Goal: Find specific page/section: Find specific page/section

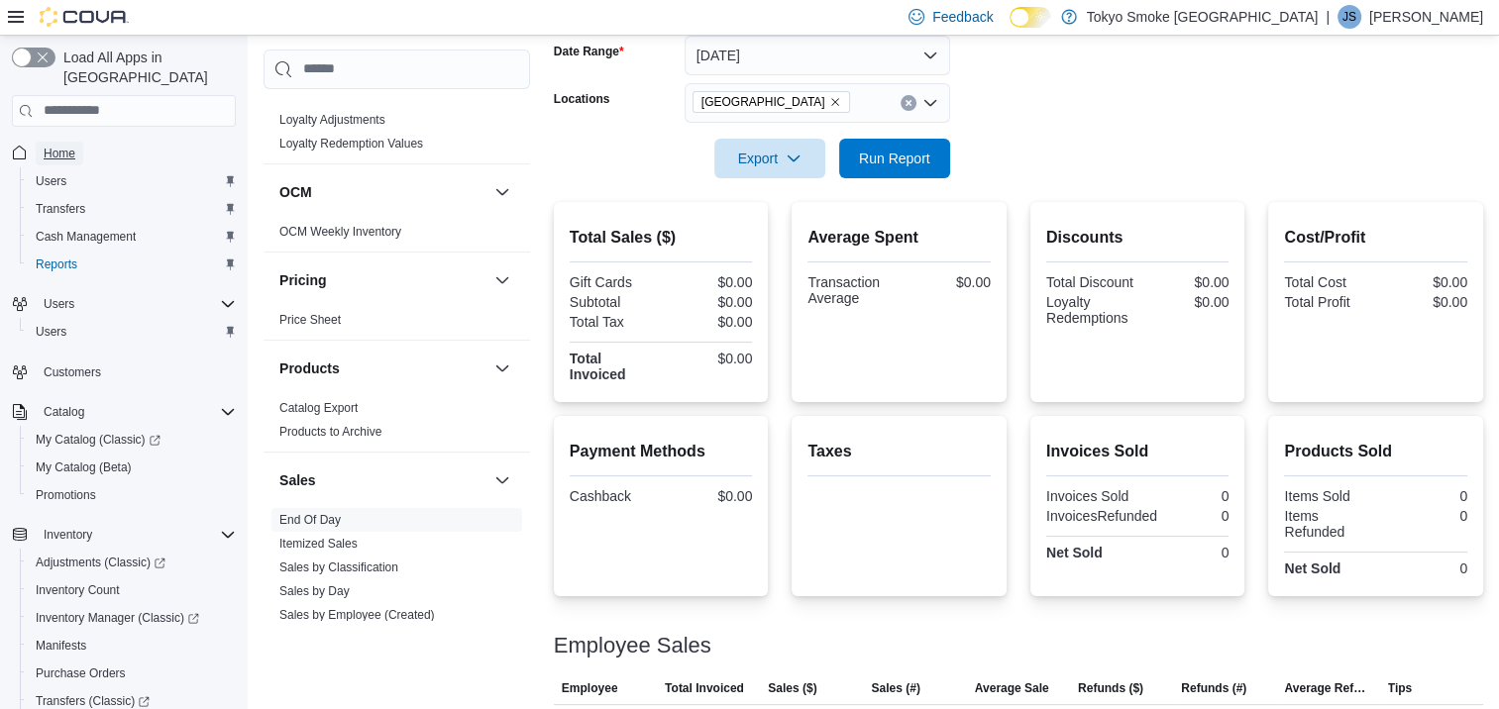
click at [72, 146] on span "Home" at bounding box center [60, 154] width 32 height 16
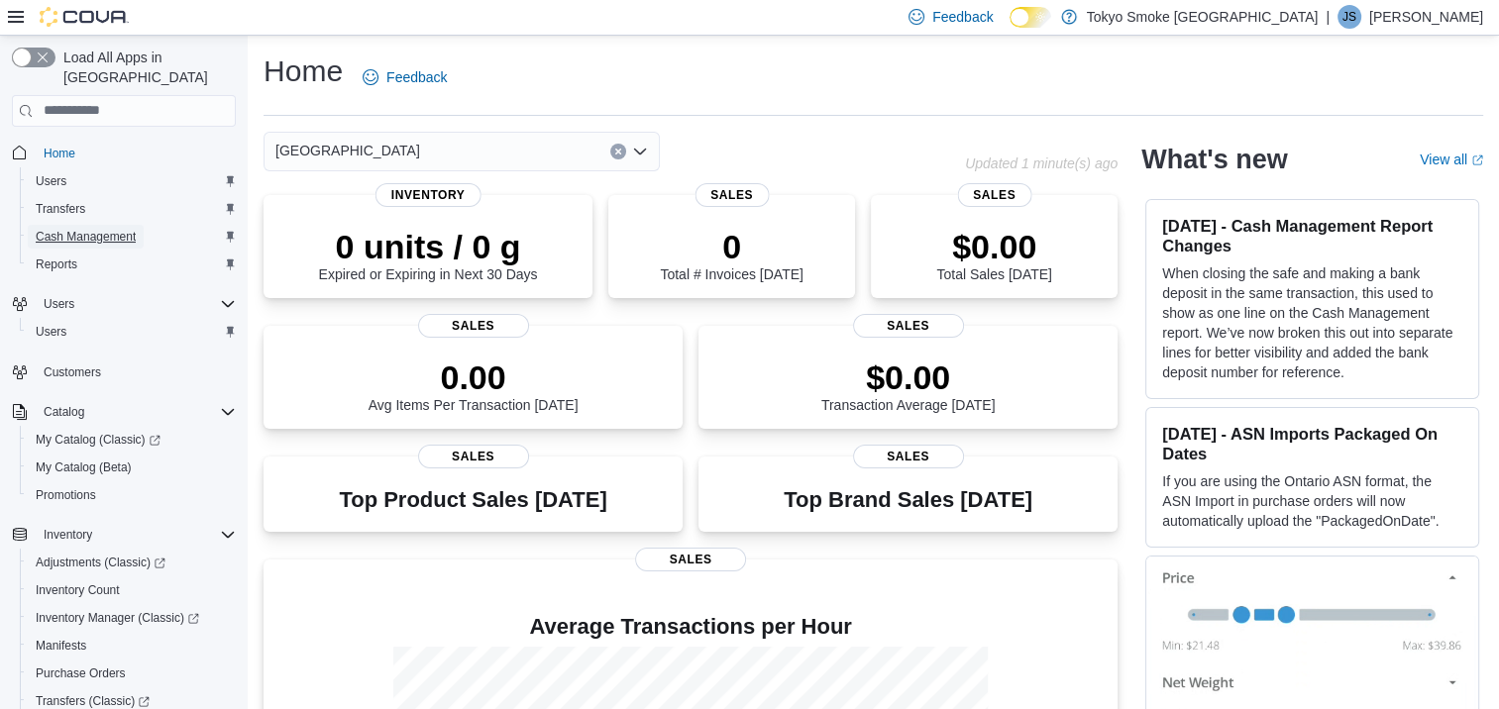
click at [103, 229] on span "Cash Management" at bounding box center [86, 237] width 100 height 16
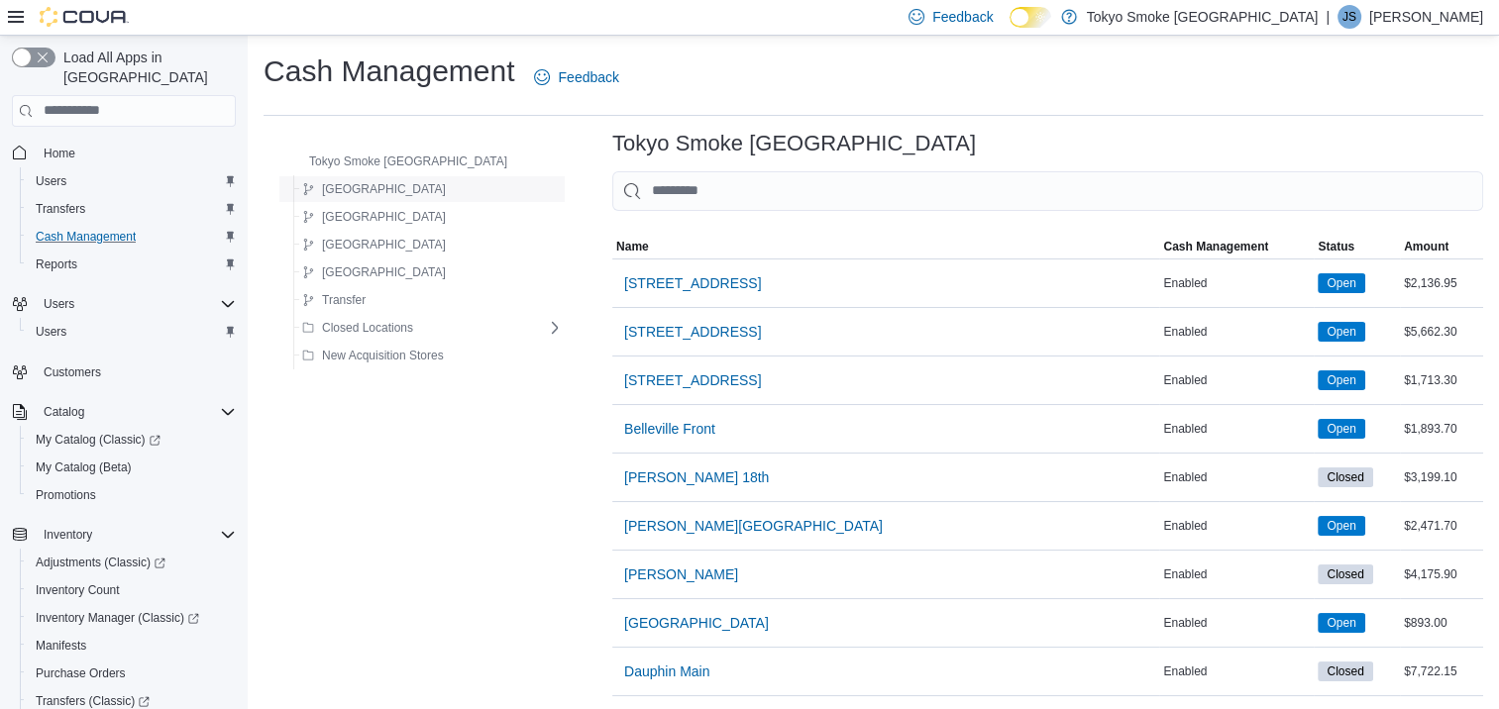
click at [355, 190] on span "[GEOGRAPHIC_DATA]" at bounding box center [384, 189] width 124 height 16
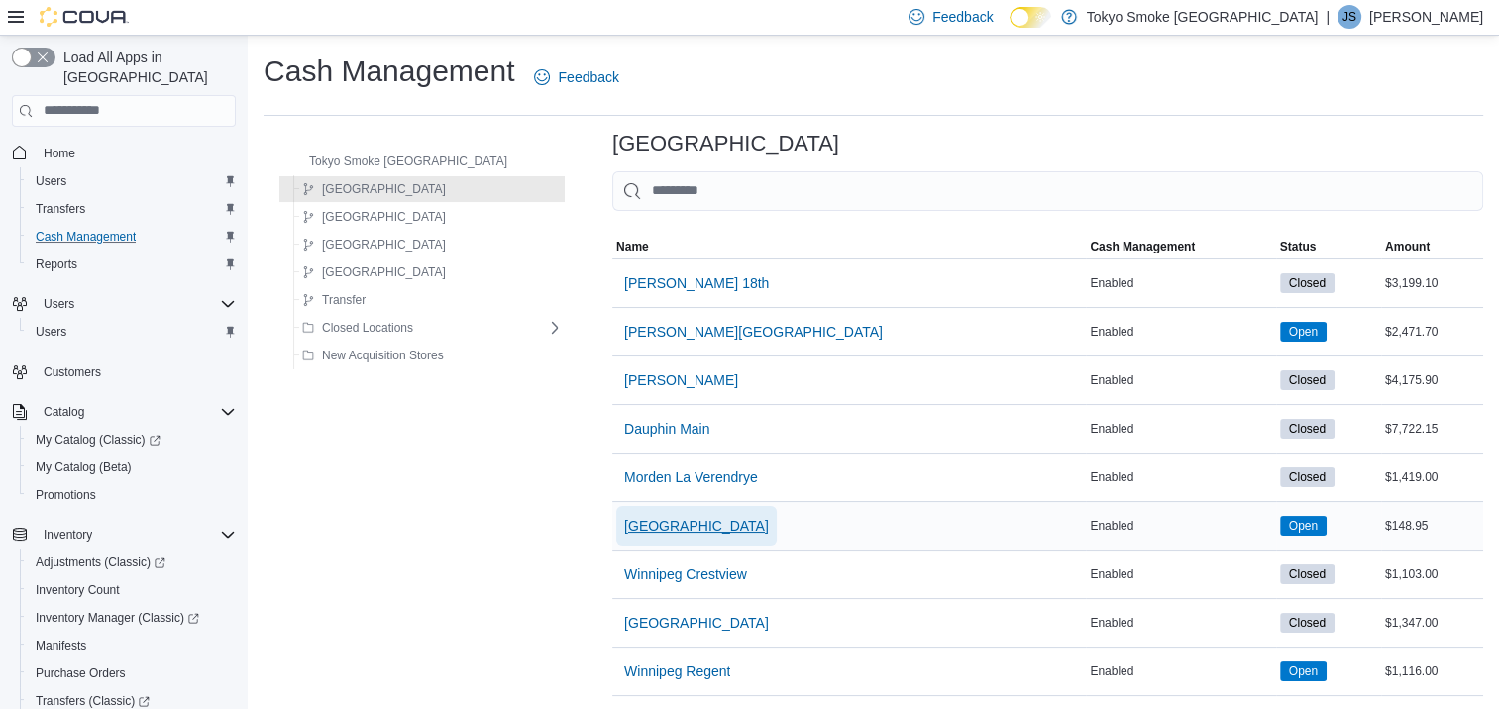
click at [665, 522] on span "[GEOGRAPHIC_DATA]" at bounding box center [696, 526] width 145 height 20
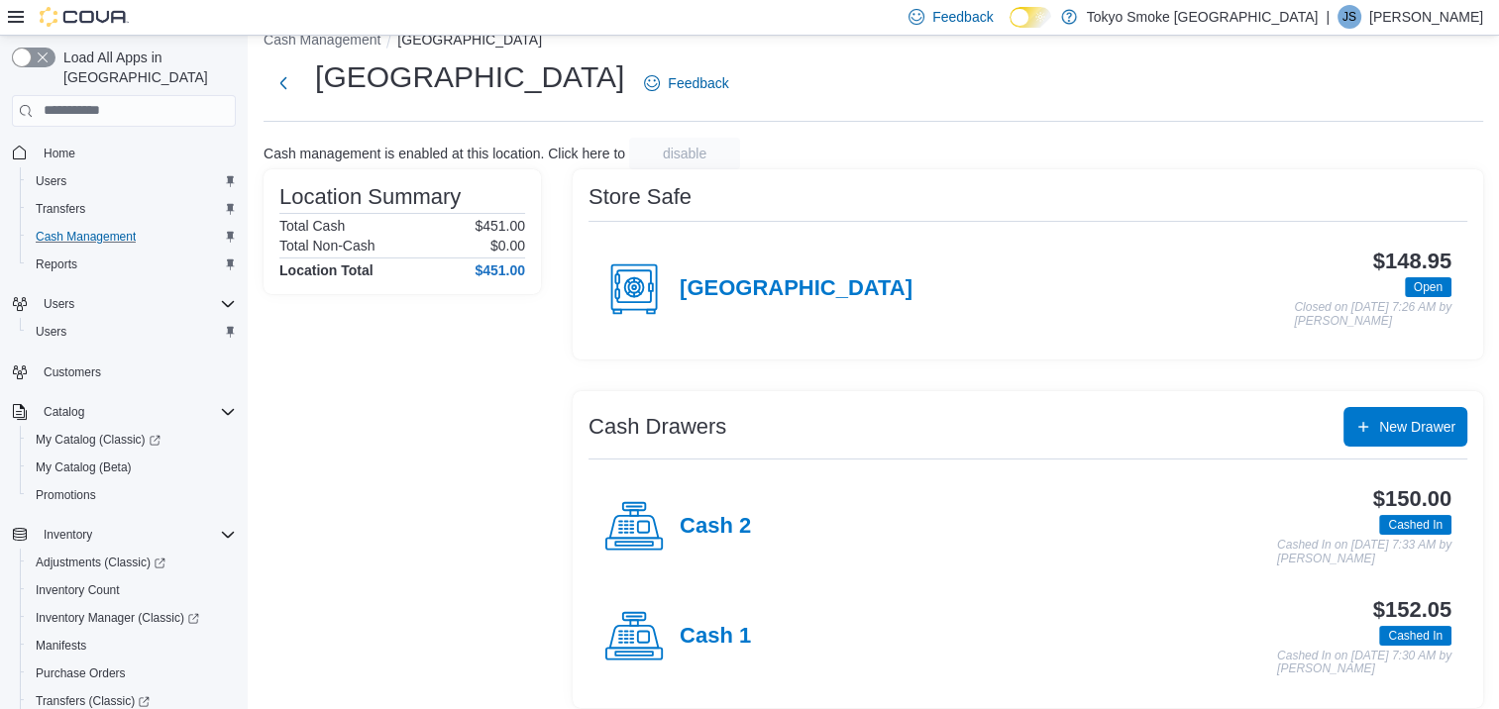
scroll to position [44, 0]
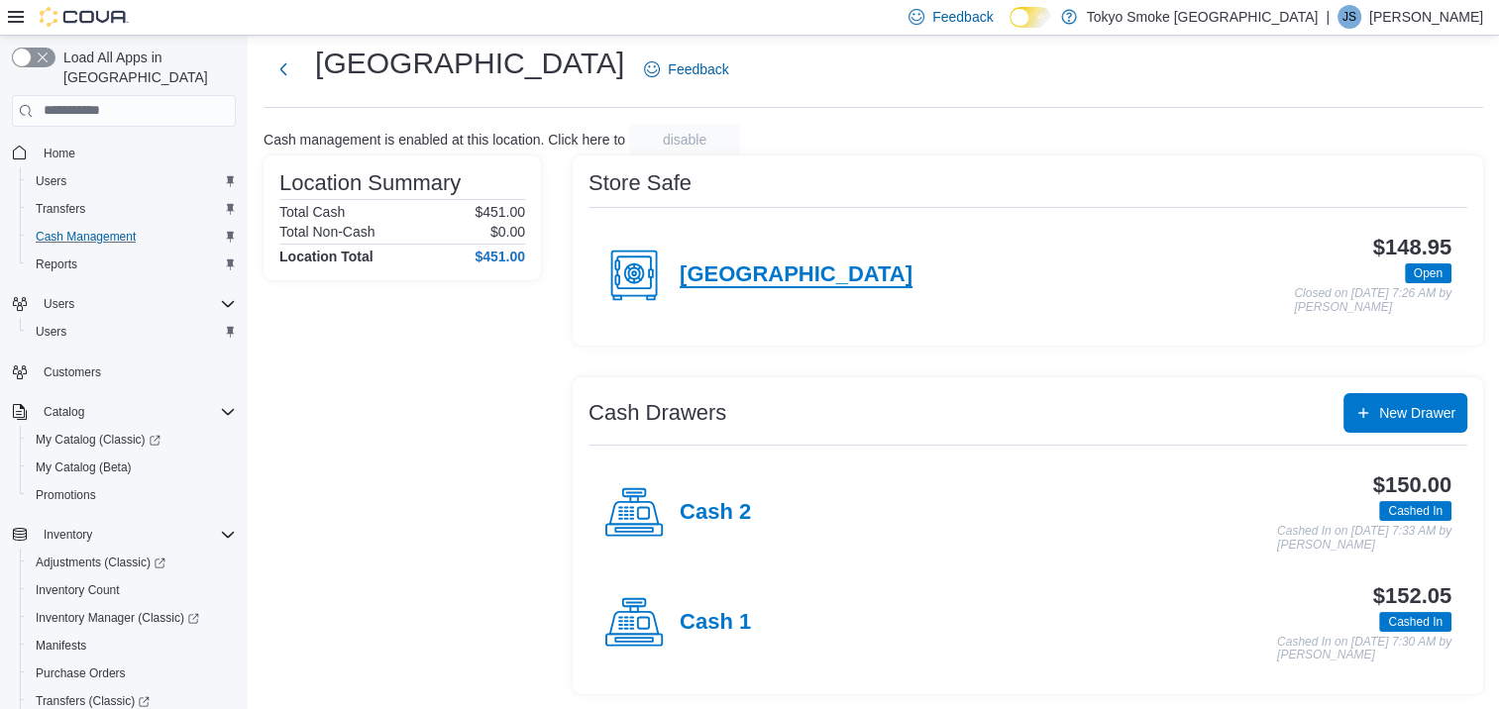
click at [747, 275] on h4 "[GEOGRAPHIC_DATA]" at bounding box center [795, 275] width 233 height 26
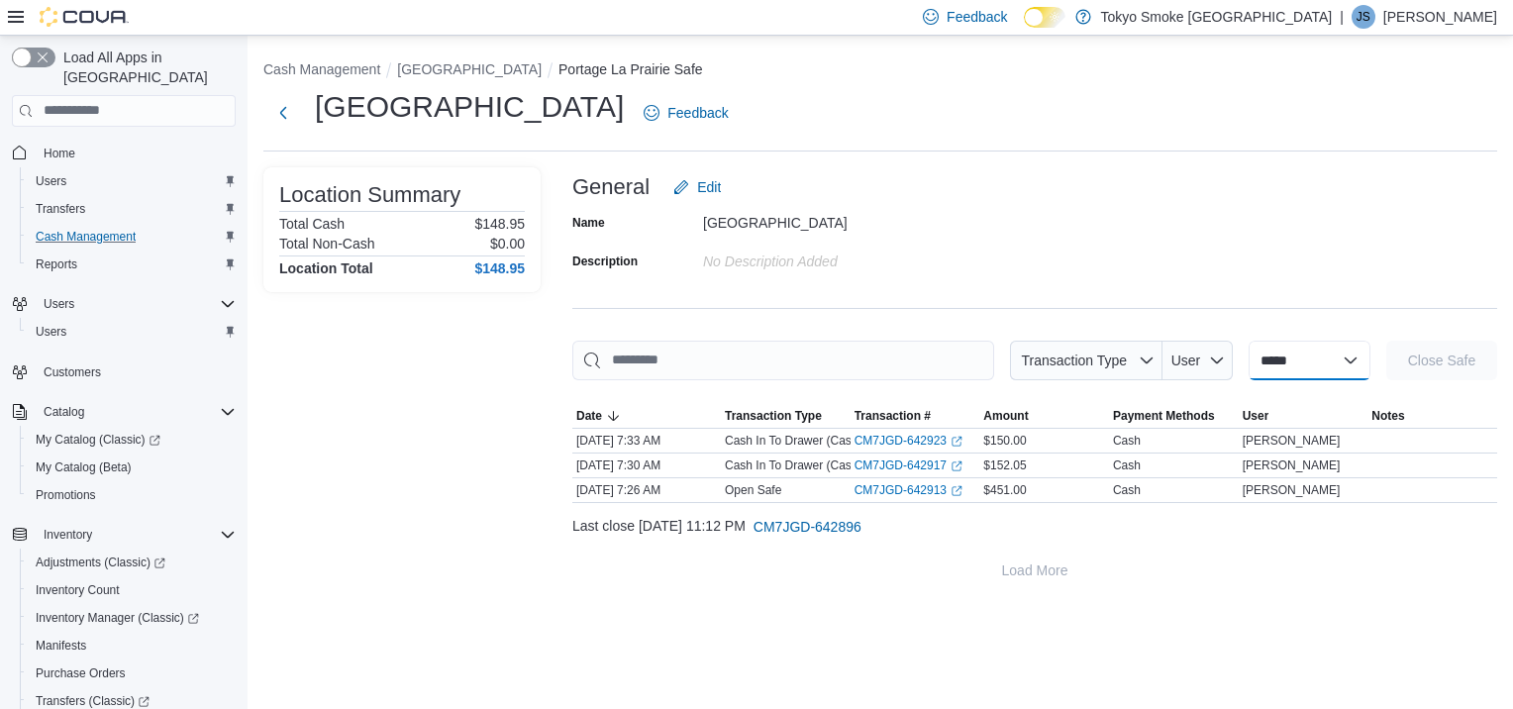
click at [1347, 364] on select "**********" at bounding box center [1310, 361] width 122 height 40
click at [1156, 212] on div "Name [GEOGRAPHIC_DATA] Description No Description added" at bounding box center [1034, 241] width 925 height 69
